Goal: Task Accomplishment & Management: Use online tool/utility

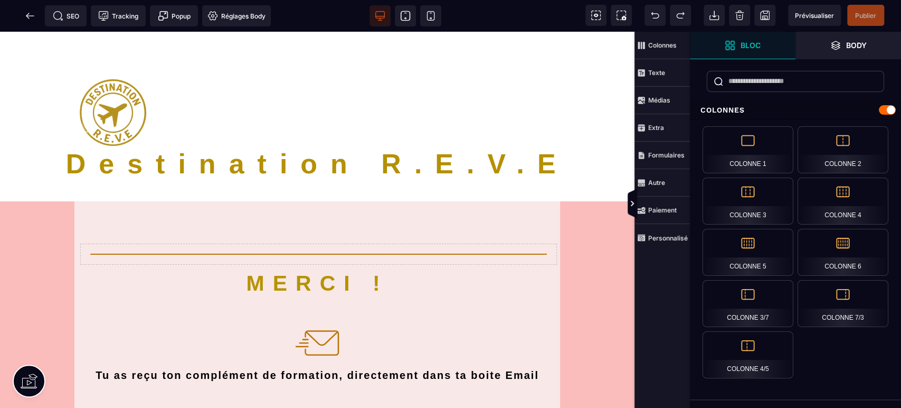
click at [406, 13] on icon at bounding box center [405, 16] width 11 height 11
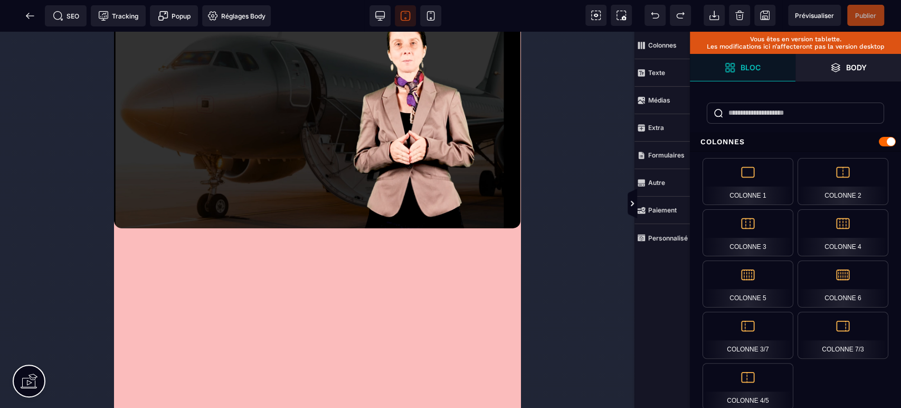
scroll to position [458, 0]
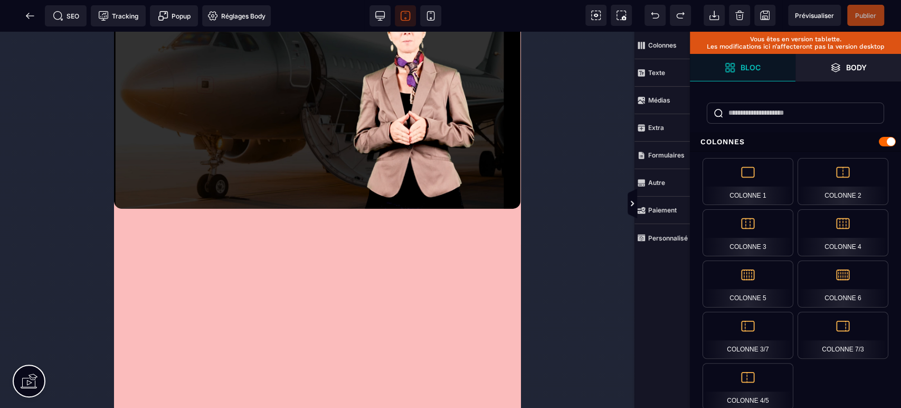
click at [375, 16] on icon at bounding box center [379, 15] width 9 height 7
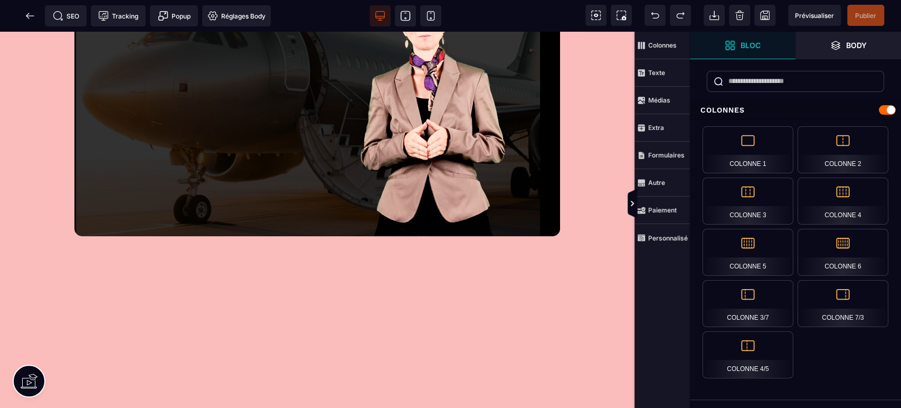
click at [33, 24] on span at bounding box center [30, 15] width 21 height 21
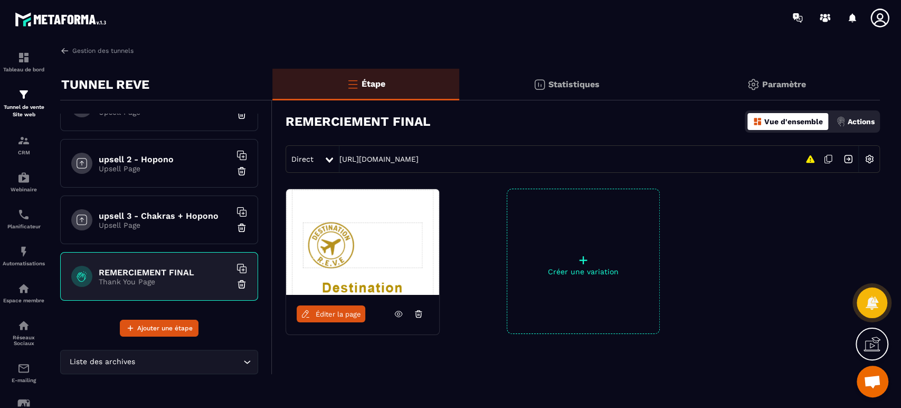
scroll to position [496, 0]
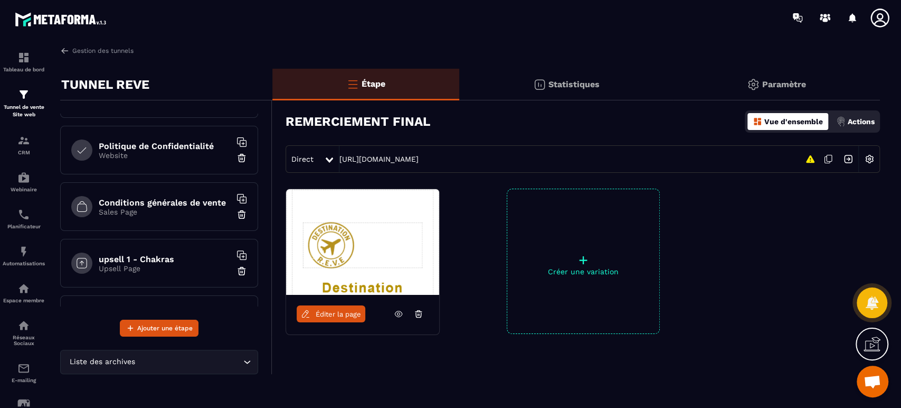
click at [127, 256] on h6 "upsell 1 - Chakras" at bounding box center [165, 259] width 132 height 10
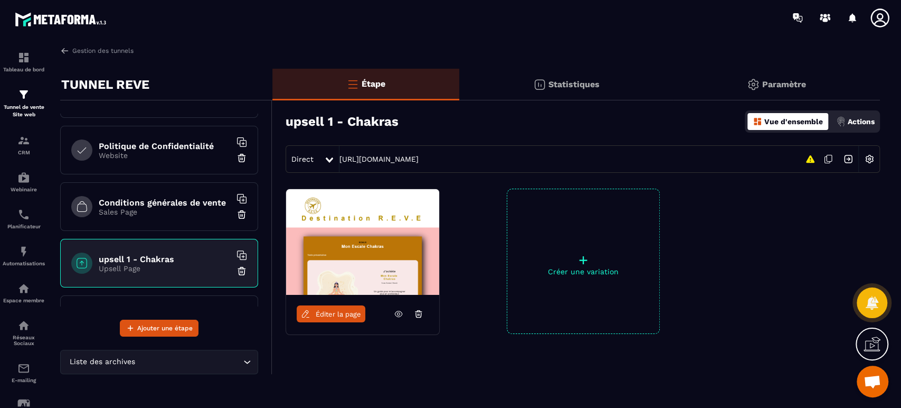
click at [327, 316] on span "Éditer la page" at bounding box center [338, 314] width 45 height 8
